Goal: Navigation & Orientation: Find specific page/section

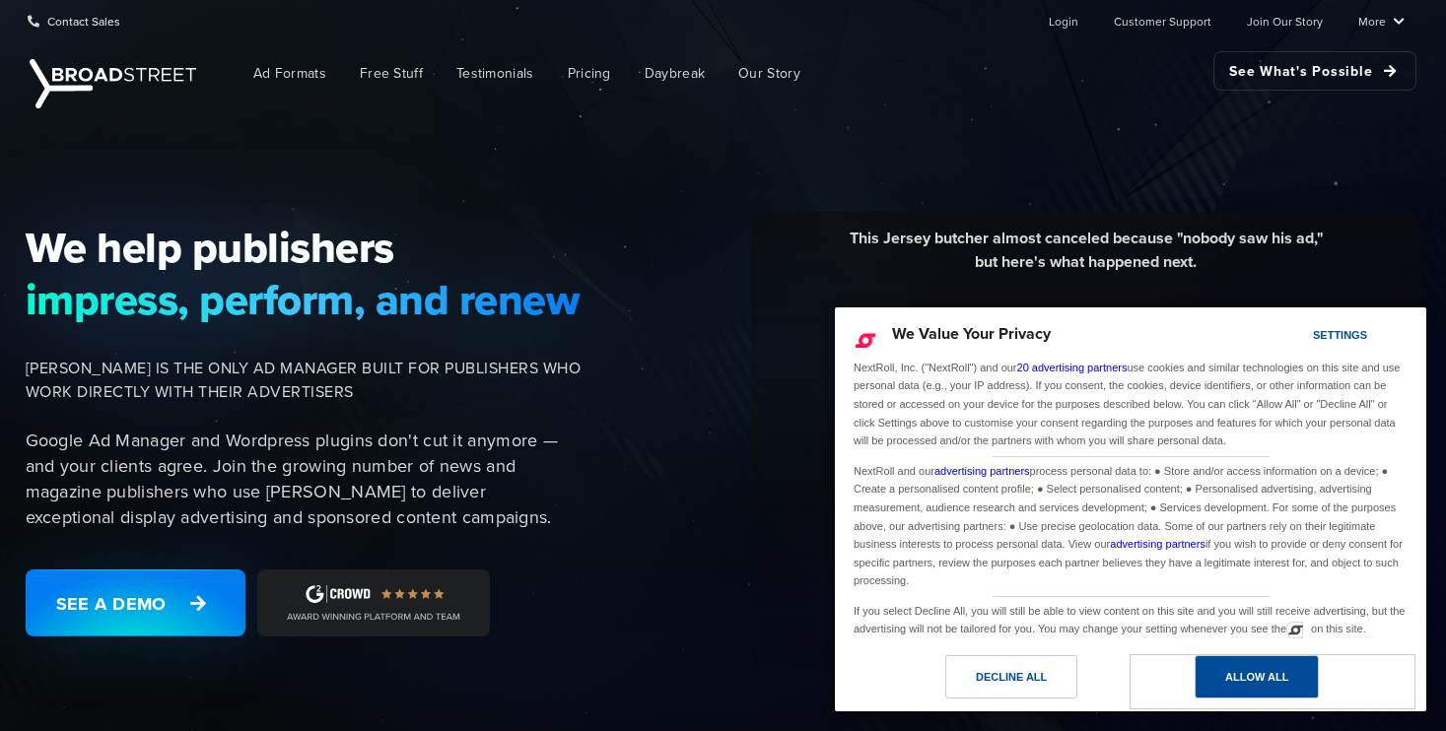
click at [1255, 659] on div "Allow All" at bounding box center [1256, 676] width 124 height 43
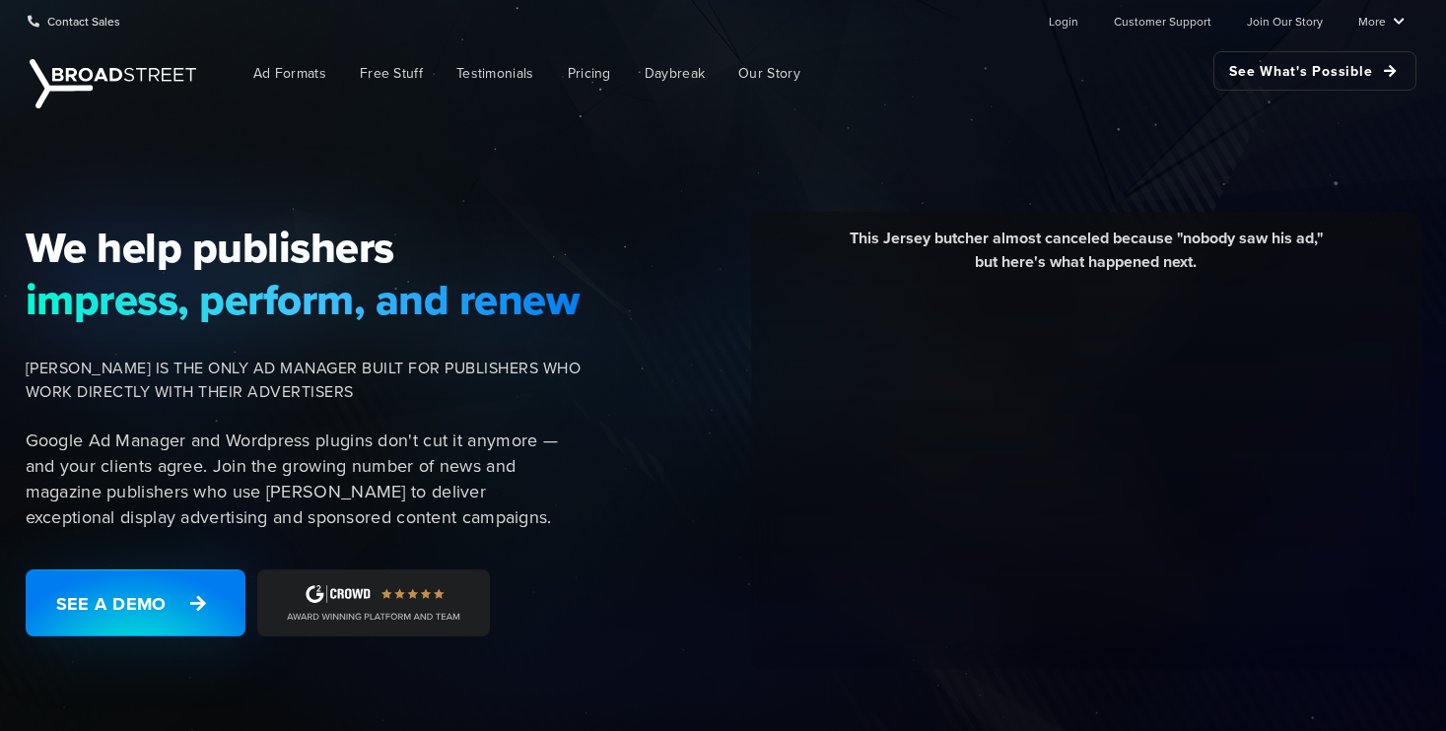
click at [525, 157] on div "We help publishers impress, perform, and renew BROADSTREET IS THE ONLY AD MANAG…" at bounding box center [723, 442] width 1446 height 659
click at [483, 175] on div "We help publishers impress, perform, and renew BROADSTREET IS THE ONLY AD MANAG…" at bounding box center [723, 442] width 1446 height 659
click at [287, 79] on span "Ad Formats" at bounding box center [289, 73] width 73 height 21
